Goal: Find specific page/section: Find specific page/section

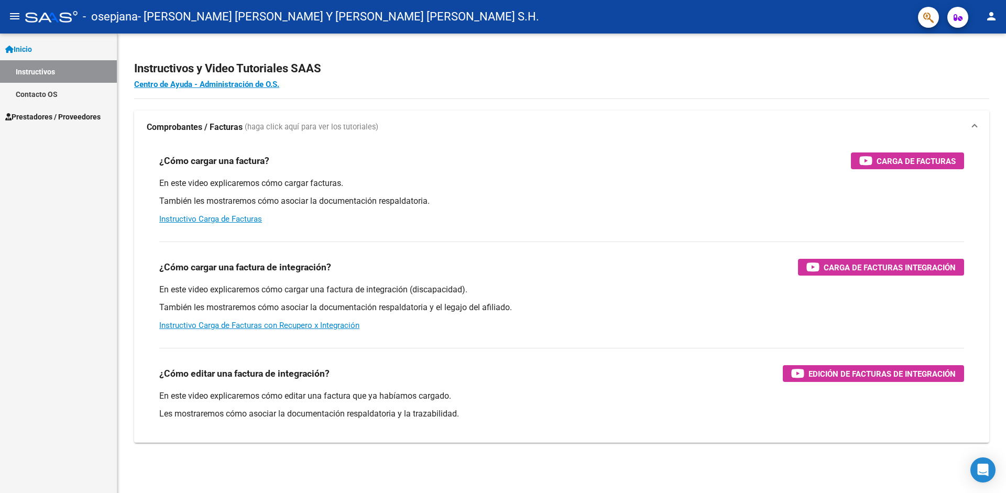
click at [48, 117] on span "Prestadores / Proveedores" at bounding box center [52, 117] width 95 height 12
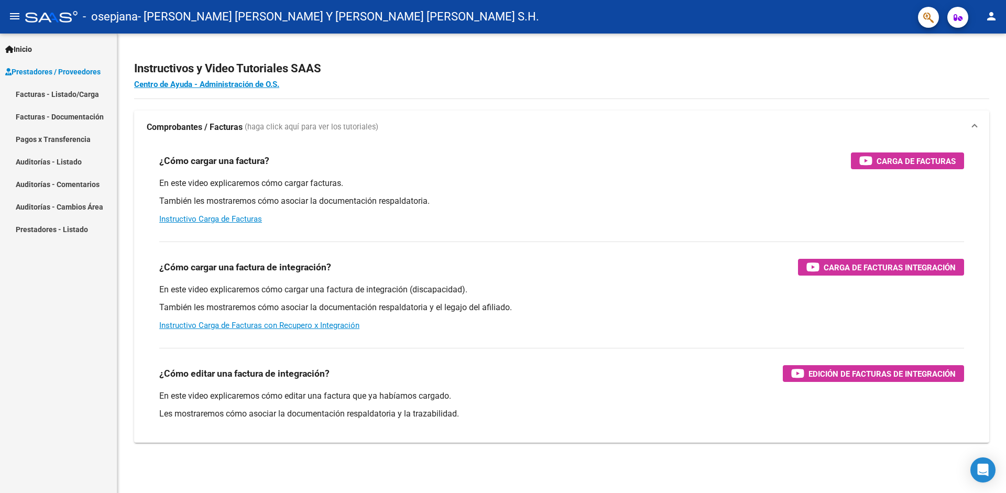
click at [68, 93] on link "Facturas - Listado/Carga" at bounding box center [58, 94] width 117 height 23
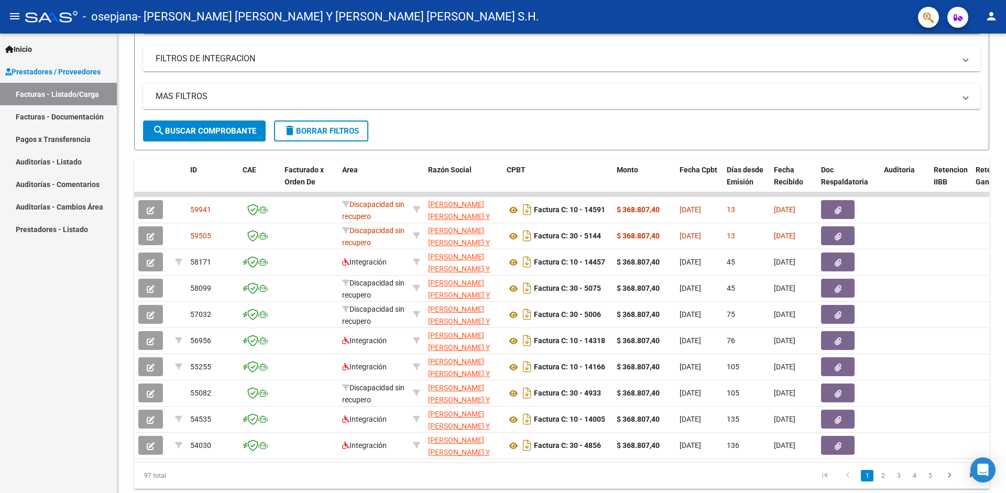
click at [35, 211] on link "Auditorías - Cambios Área" at bounding box center [58, 207] width 117 height 23
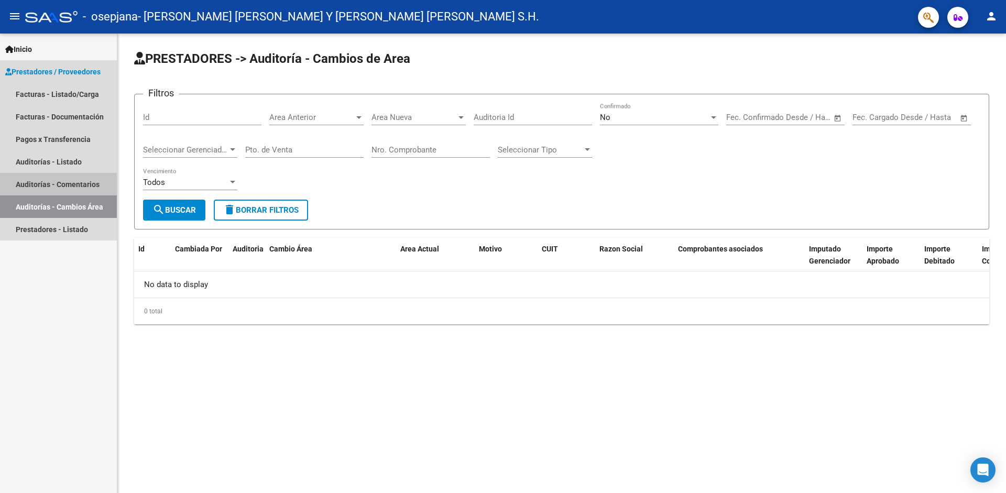
click at [37, 186] on link "Auditorías - Comentarios" at bounding box center [58, 184] width 117 height 23
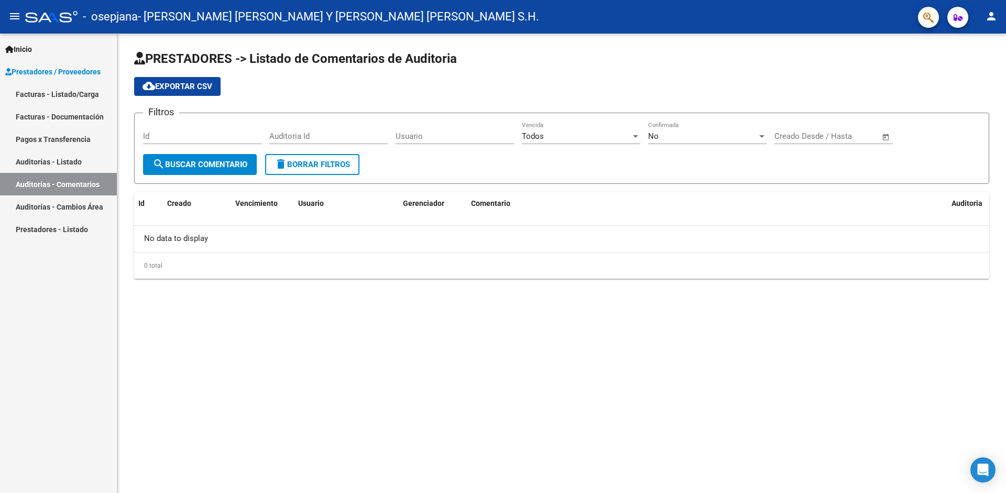
click at [198, 163] on span "search Buscar Comentario" at bounding box center [200, 164] width 95 height 9
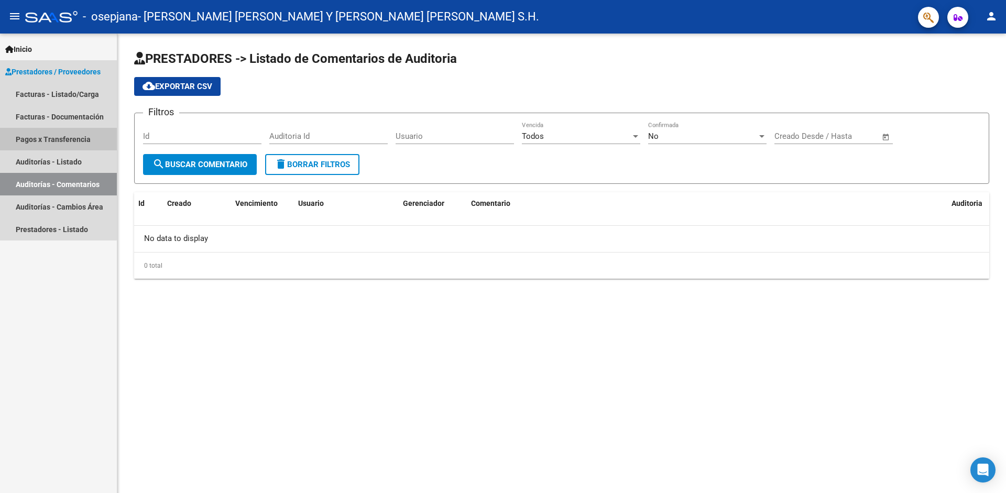
click at [56, 142] on link "Pagos x Transferencia" at bounding box center [58, 139] width 117 height 23
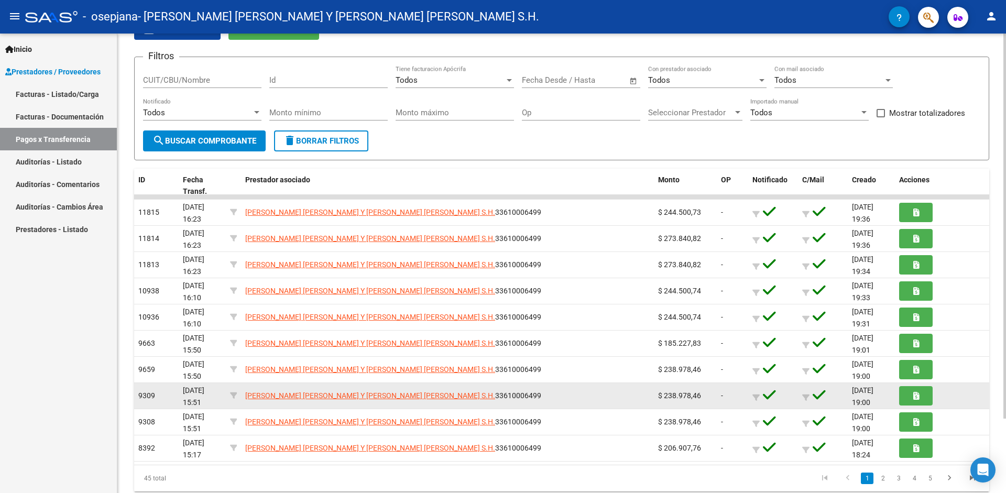
scroll to position [89, 0]
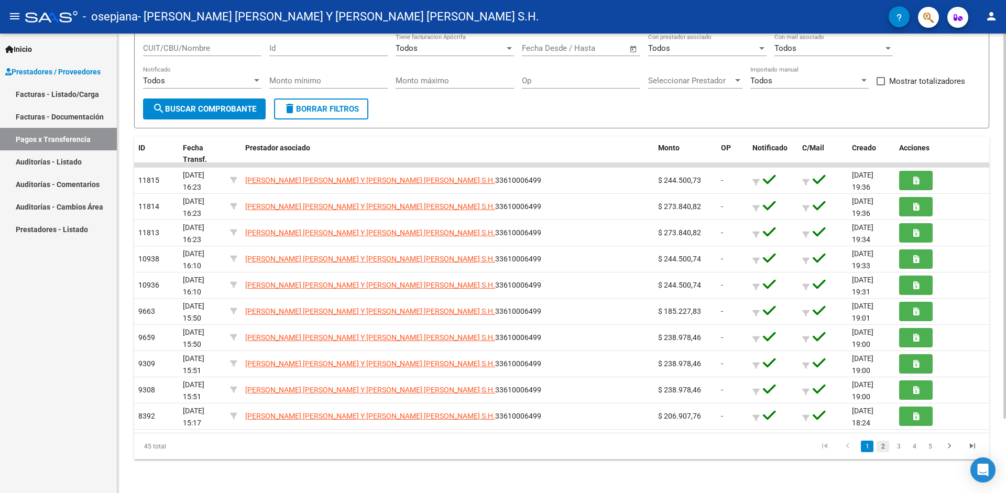
click at [883, 449] on link "2" at bounding box center [883, 447] width 13 height 12
click at [862, 445] on link "1" at bounding box center [867, 447] width 13 height 12
click at [929, 449] on link "5" at bounding box center [930, 447] width 13 height 12
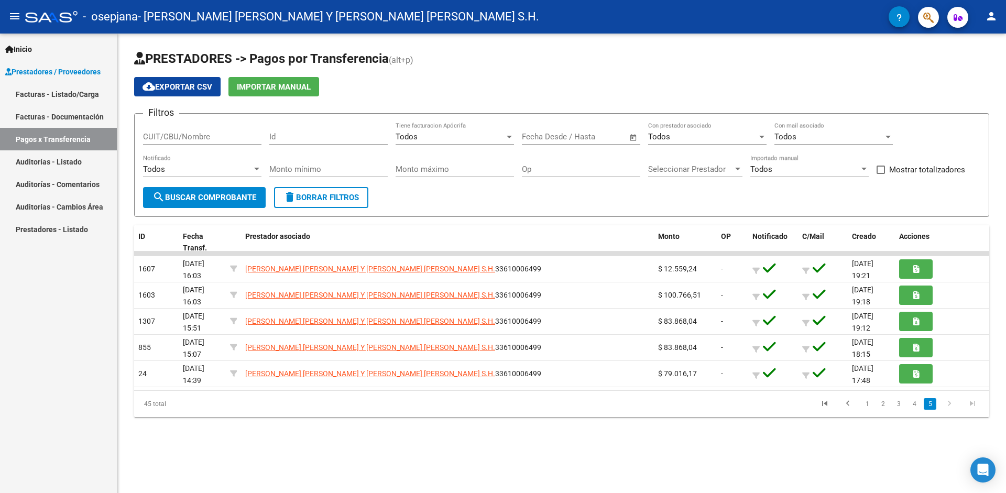
scroll to position [0, 0]
click at [830, 403] on icon "go to first page" at bounding box center [825, 405] width 14 height 13
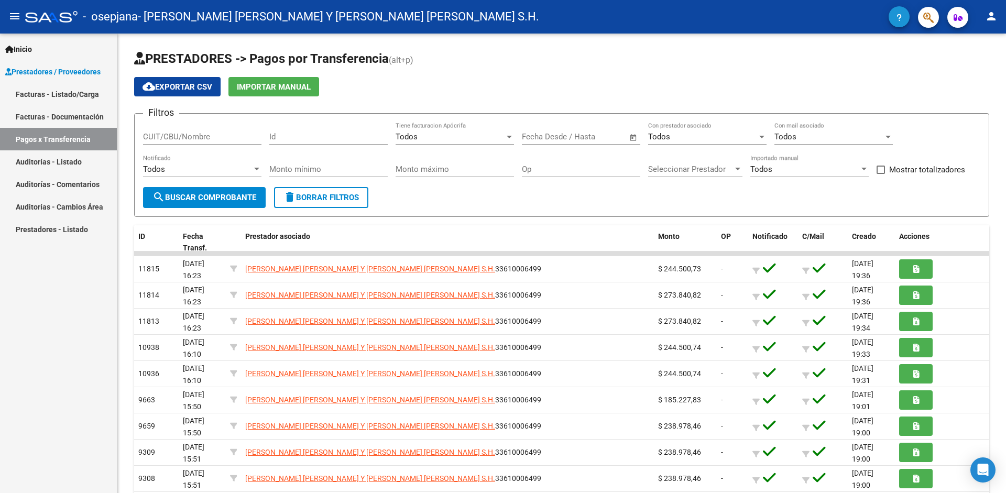
click at [901, 16] on icon "button" at bounding box center [899, 18] width 5 height 8
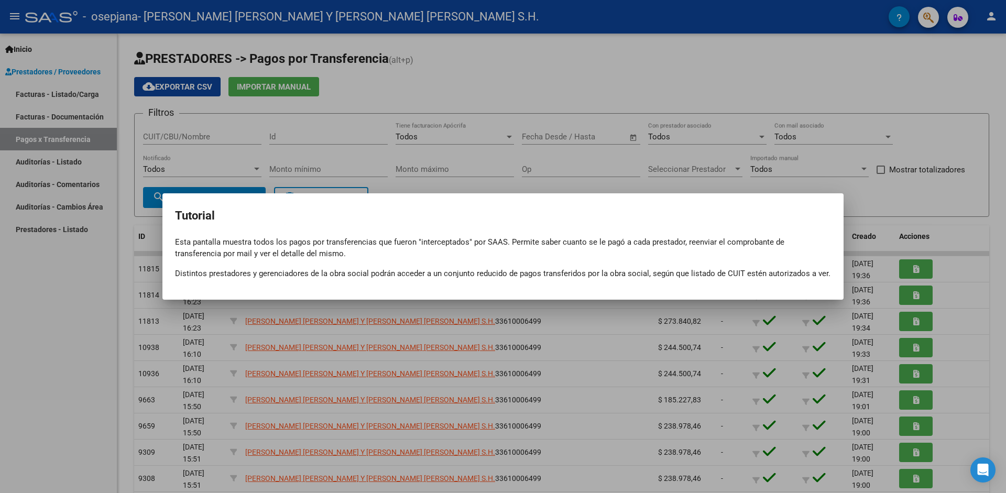
click at [833, 118] on div at bounding box center [503, 246] width 1006 height 493
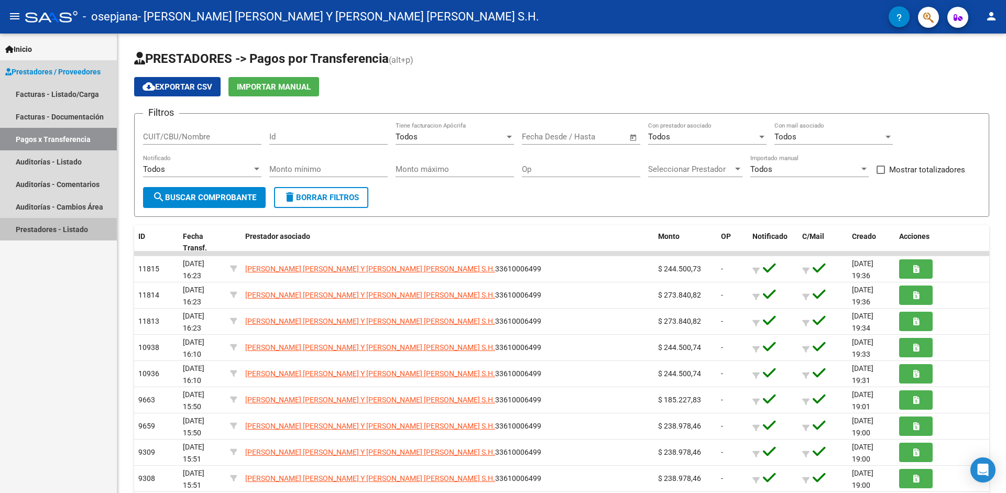
click at [40, 232] on link "Prestadores - Listado" at bounding box center [58, 229] width 117 height 23
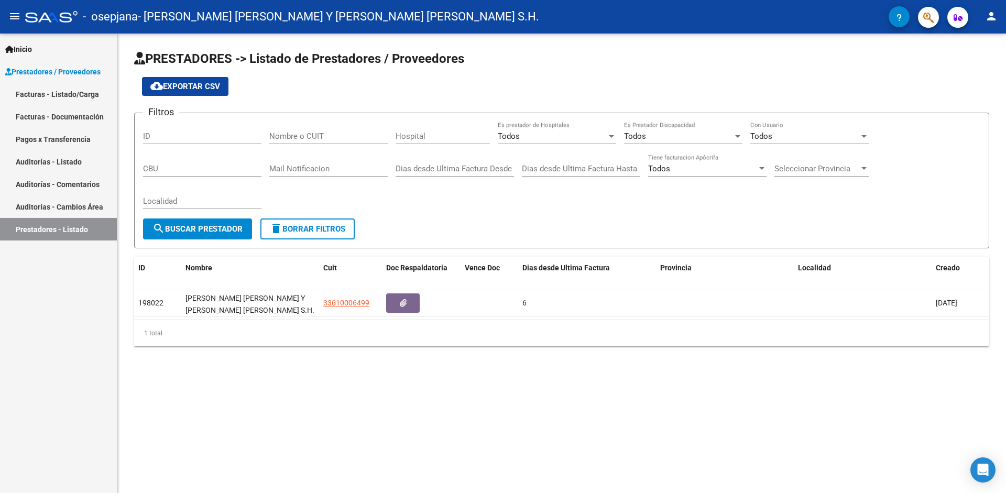
click at [74, 88] on link "Facturas - Listado/Carga" at bounding box center [58, 94] width 117 height 23
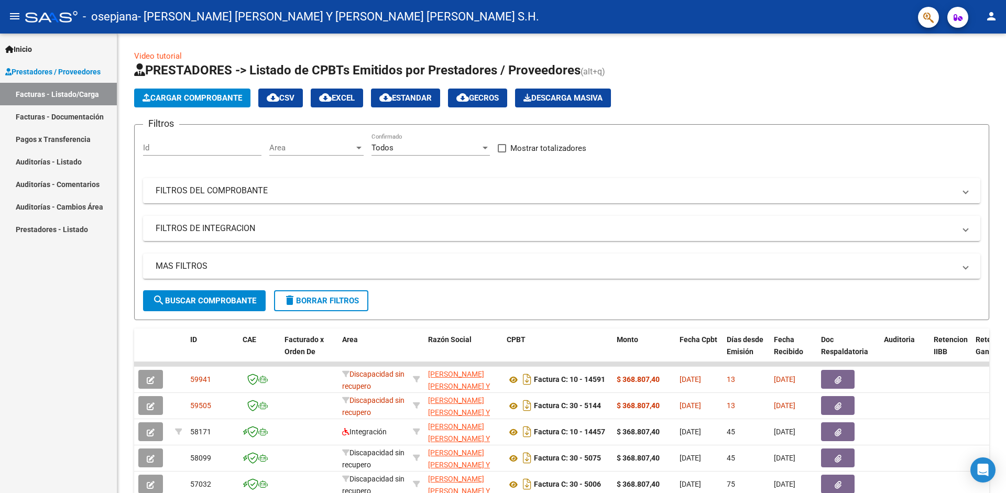
click at [20, 15] on mat-icon "menu" at bounding box center [14, 16] width 13 height 13
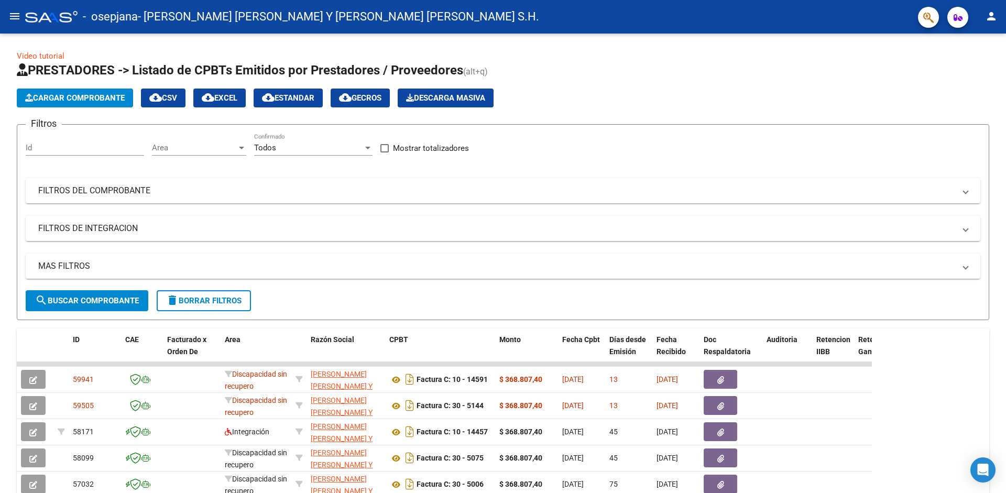
click at [16, 15] on mat-icon "menu" at bounding box center [14, 16] width 13 height 13
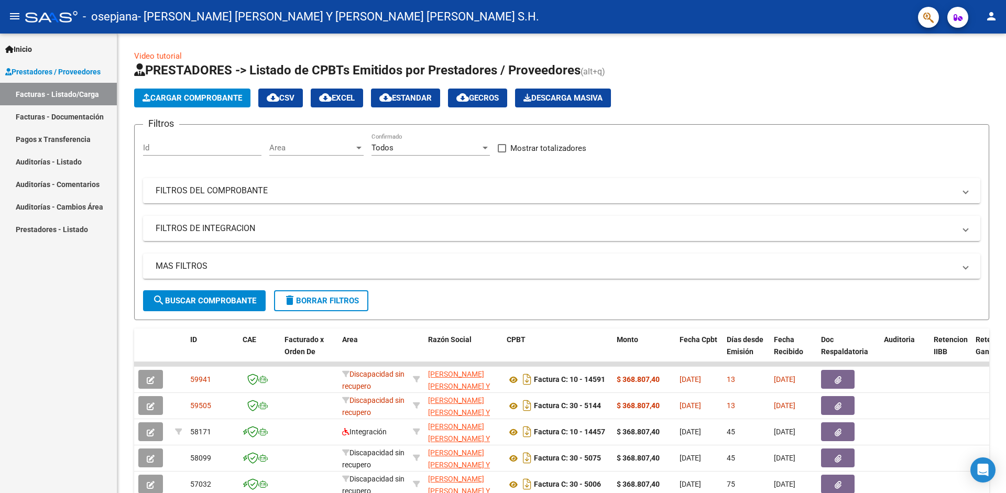
click at [77, 118] on link "Facturas - Documentación" at bounding box center [58, 116] width 117 height 23
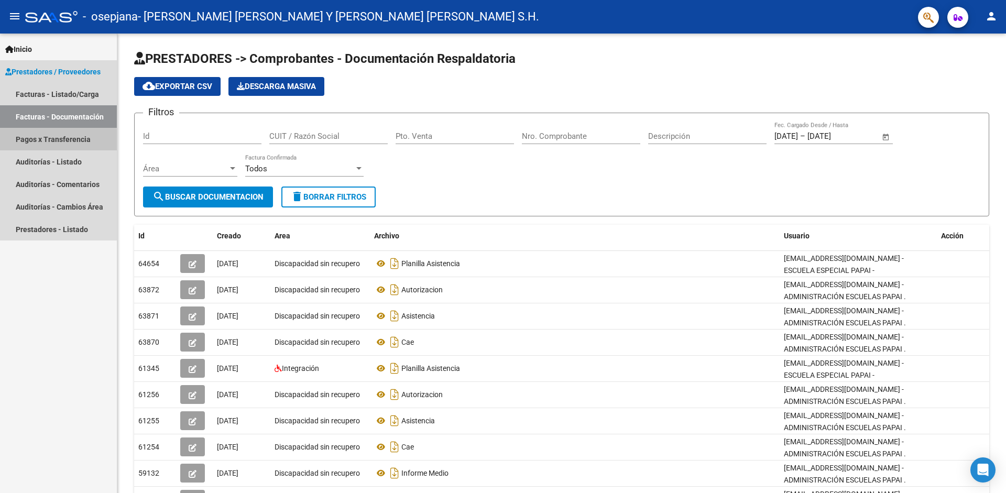
click at [77, 131] on link "Pagos x Transferencia" at bounding box center [58, 139] width 117 height 23
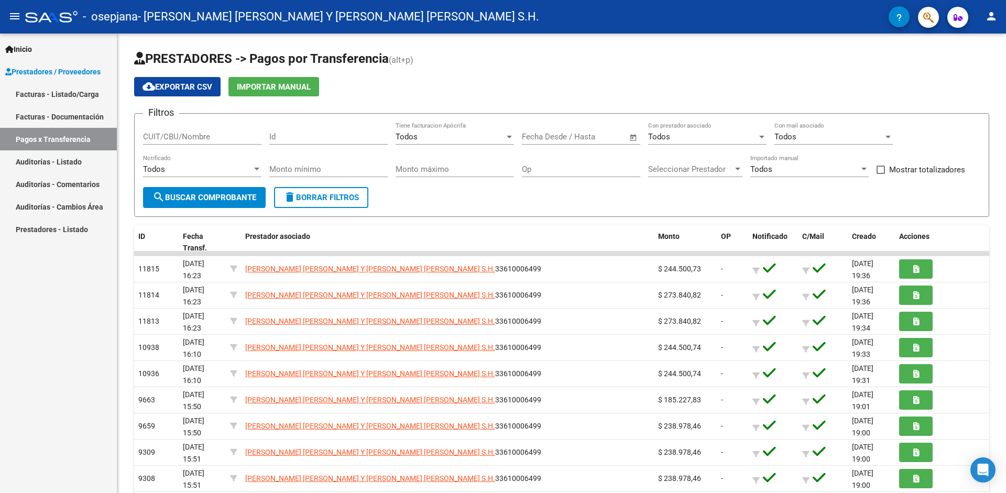
click at [82, 119] on link "Facturas - Documentación" at bounding box center [58, 116] width 117 height 23
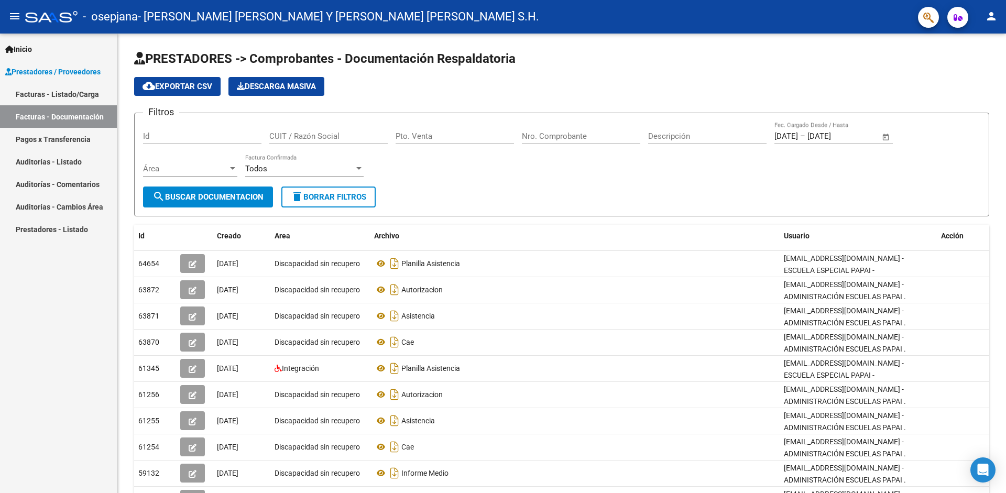
click at [75, 141] on link "Pagos x Transferencia" at bounding box center [58, 139] width 117 height 23
